Goal: Task Accomplishment & Management: Complete application form

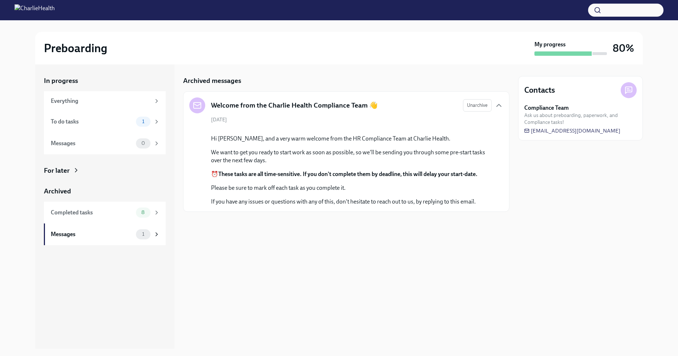
drag, startPoint x: 99, startPoint y: 123, endPoint x: 167, endPoint y: 173, distance: 84.2
click at [100, 124] on div "To do tasks" at bounding box center [92, 122] width 82 height 8
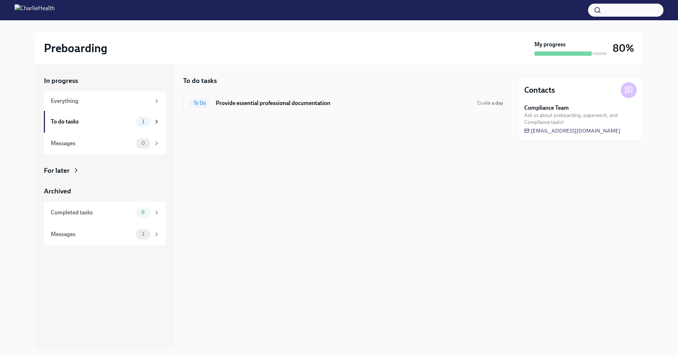
click at [323, 105] on h6 "Provide essential professional documentation" at bounding box center [344, 103] width 256 height 8
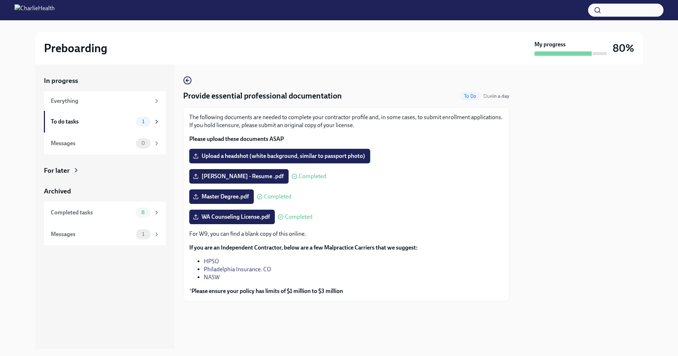
click at [301, 151] on label "Upload a headshot (white background, similar to passport photo)" at bounding box center [279, 156] width 181 height 14
click at [0, 0] on input "Upload a headshot (white background, similar to passport photo)" at bounding box center [0, 0] width 0 height 0
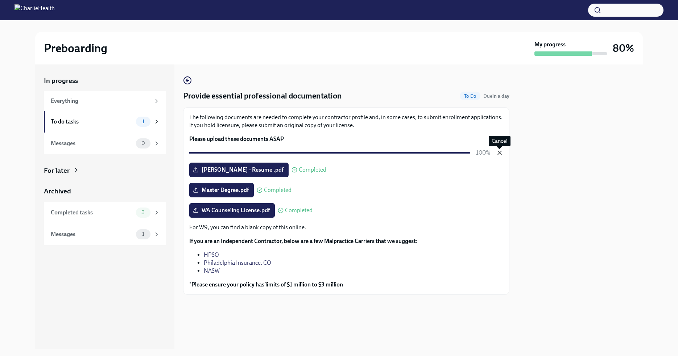
click at [501, 153] on icon "button" at bounding box center [499, 152] width 7 height 7
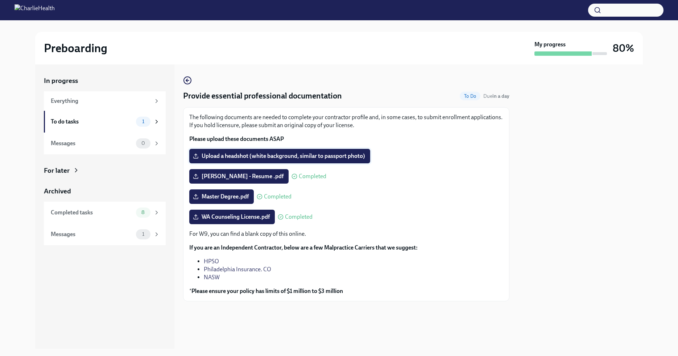
click at [297, 153] on span "Upload a headshot (white background, similar to passport photo)" at bounding box center [279, 156] width 171 height 7
click at [0, 0] on input "Upload a headshot (white background, similar to passport photo)" at bounding box center [0, 0] width 0 height 0
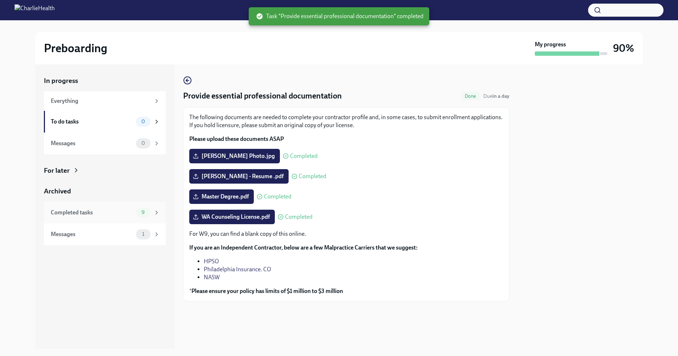
click at [92, 215] on div "Completed tasks" at bounding box center [92, 213] width 82 height 8
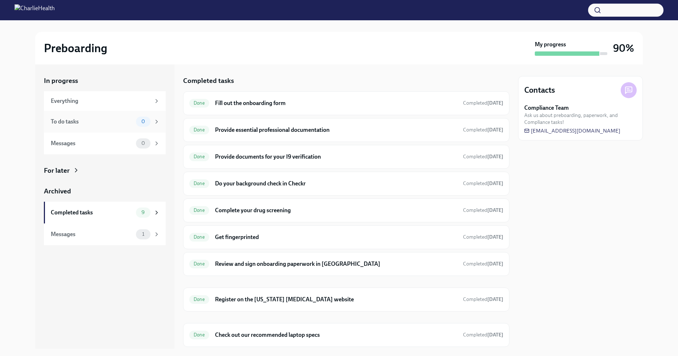
click at [91, 123] on div "To do tasks" at bounding box center [92, 122] width 82 height 8
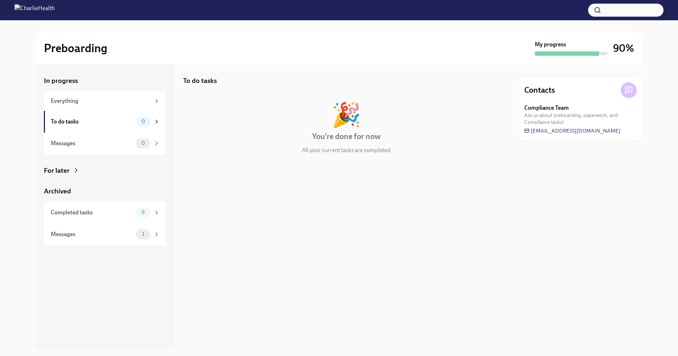
drag, startPoint x: 94, startPoint y: 150, endPoint x: 83, endPoint y: 192, distance: 43.4
click at [95, 150] on div "Messages 0" at bounding box center [105, 144] width 122 height 22
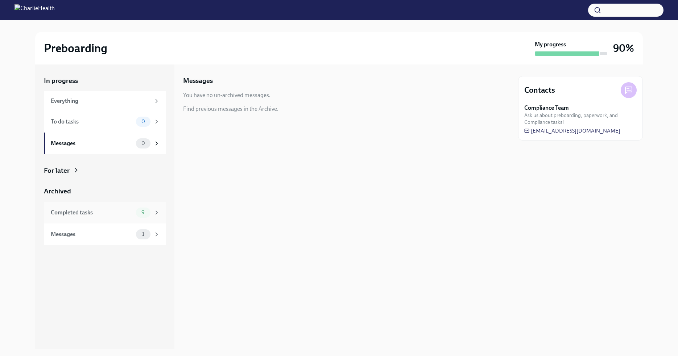
click at [89, 215] on div "Completed tasks" at bounding box center [92, 213] width 82 height 8
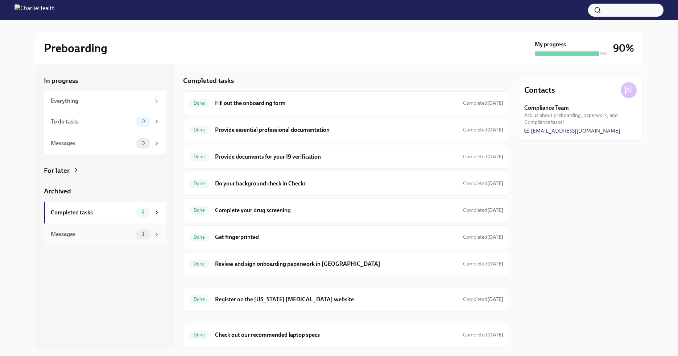
click at [109, 241] on div "Messages 1" at bounding box center [105, 235] width 122 height 22
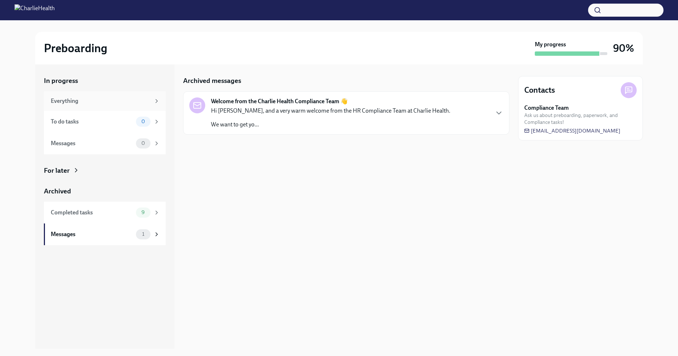
click at [104, 101] on div "Everything" at bounding box center [101, 101] width 100 height 8
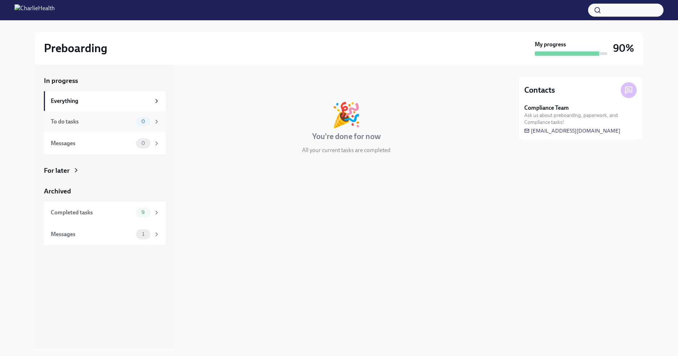
click at [117, 125] on div "To do tasks" at bounding box center [92, 122] width 82 height 8
click at [119, 146] on div "Messages" at bounding box center [92, 144] width 82 height 8
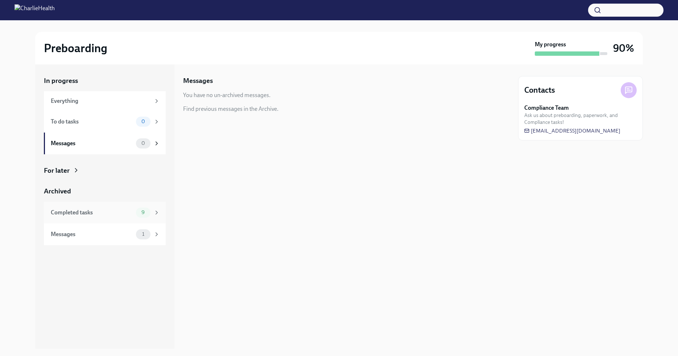
click at [112, 217] on div "Completed tasks 9" at bounding box center [105, 213] width 109 height 10
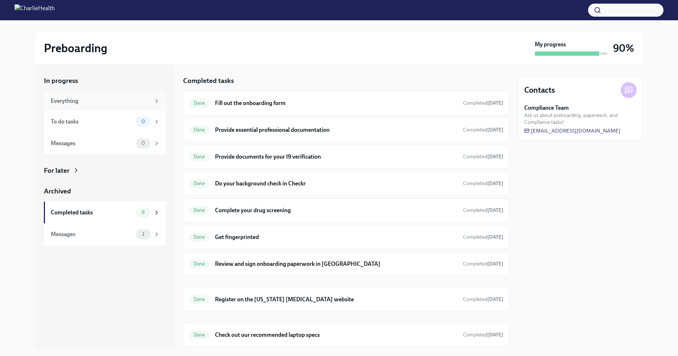
click at [132, 97] on div "Everything" at bounding box center [101, 101] width 100 height 8
